Goal: Task Accomplishment & Management: Use online tool/utility

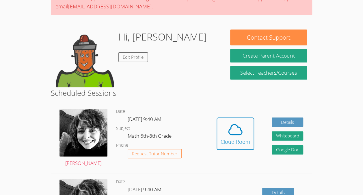
scroll to position [71, 0]
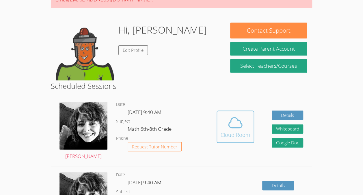
click at [240, 130] on icon at bounding box center [236, 122] width 16 height 16
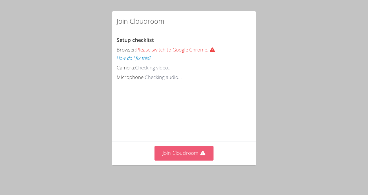
click at [176, 152] on button "Join Cloudroom" at bounding box center [183, 153] width 59 height 14
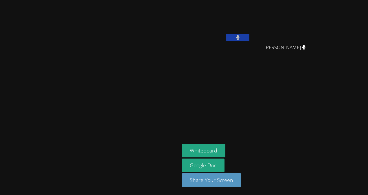
click at [240, 38] on icon at bounding box center [238, 37] width 4 height 5
click at [225, 150] on button "Whiteboard" at bounding box center [204, 151] width 44 height 14
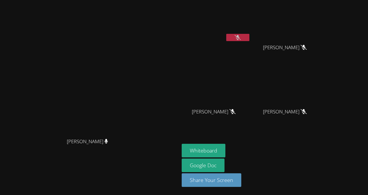
click at [249, 36] on button at bounding box center [237, 37] width 23 height 7
click at [249, 37] on button at bounding box center [237, 37] width 23 height 7
click at [250, 33] on video at bounding box center [216, 21] width 69 height 39
click at [240, 35] on icon at bounding box center [238, 37] width 4 height 5
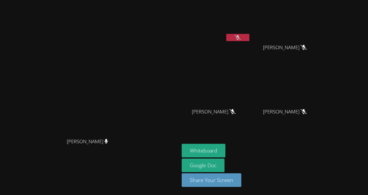
click at [249, 38] on button at bounding box center [237, 37] width 23 height 7
click at [249, 35] on button at bounding box center [237, 37] width 23 height 7
click at [250, 33] on video at bounding box center [216, 21] width 69 height 39
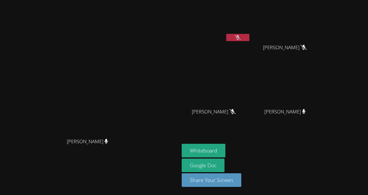
click at [249, 36] on button at bounding box center [237, 37] width 23 height 7
click at [239, 39] on icon at bounding box center [237, 37] width 3 height 5
click at [241, 37] on icon at bounding box center [237, 37] width 6 height 5
click at [249, 36] on button at bounding box center [237, 37] width 23 height 7
click at [249, 38] on button at bounding box center [237, 37] width 23 height 7
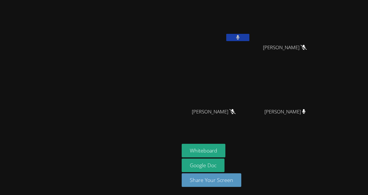
click at [249, 34] on button at bounding box center [237, 37] width 23 height 7
drag, startPoint x: 281, startPoint y: 32, endPoint x: 281, endPoint y: 35, distance: 3.2
click at [250, 35] on div "Albin Morales Herrera" at bounding box center [216, 22] width 69 height 41
click at [241, 35] on icon at bounding box center [237, 37] width 6 height 5
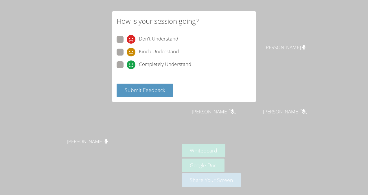
click at [156, 50] on span "Kinda Understand" at bounding box center [159, 52] width 40 height 9
click at [132, 50] on input "Kinda Understand" at bounding box center [129, 51] width 5 height 5
radio input "true"
click at [153, 86] on span "Submit Feedback" at bounding box center [145, 89] width 40 height 7
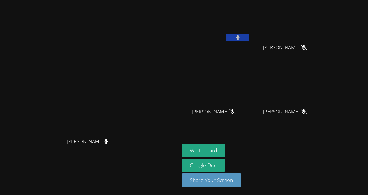
click at [239, 36] on icon at bounding box center [237, 37] width 3 height 5
